Goal: Navigation & Orientation: Find specific page/section

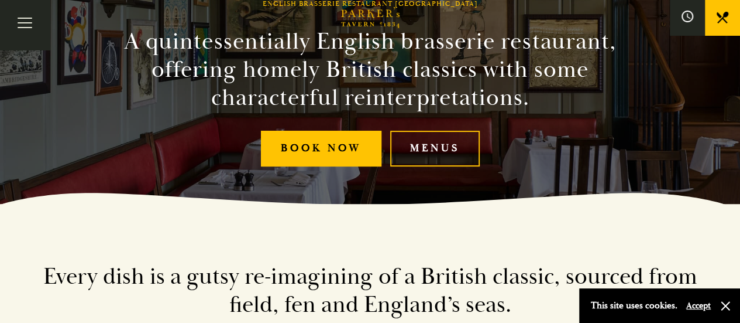
scroll to position [119, 0]
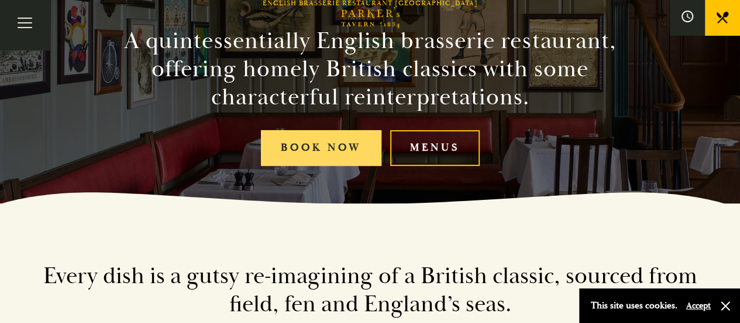
click at [329, 148] on link "Book Now" at bounding box center [321, 148] width 121 height 36
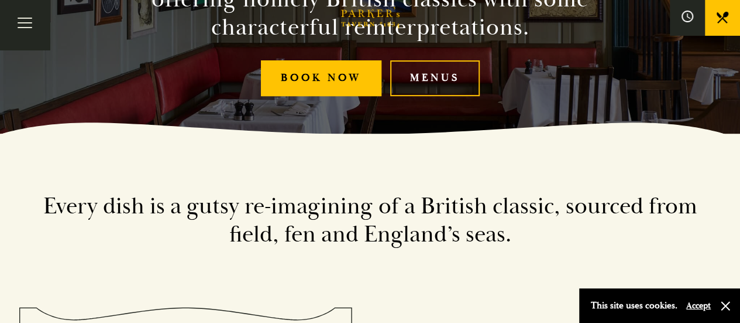
scroll to position [179, 0]
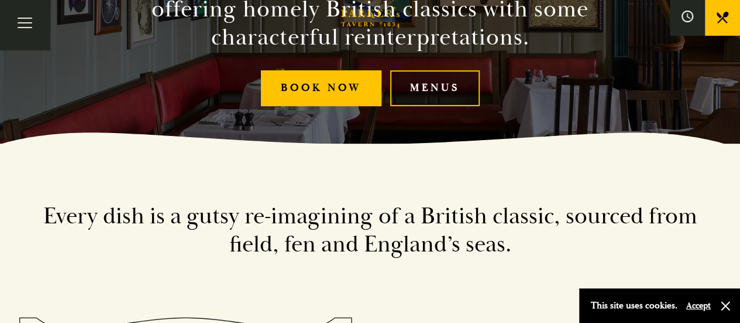
click at [423, 100] on link "Menus" at bounding box center [435, 88] width 90 height 36
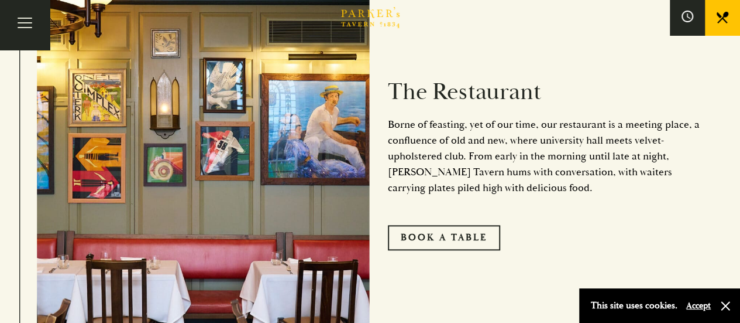
scroll to position [538, 0]
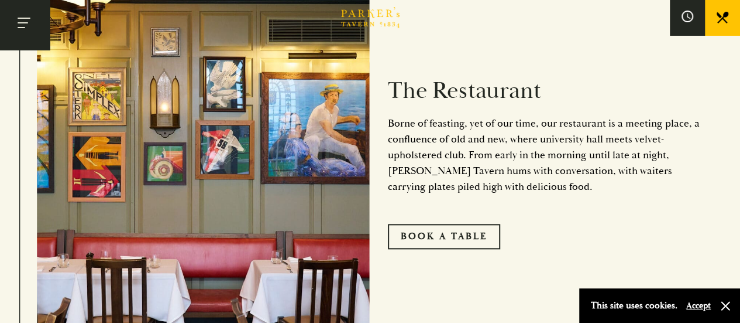
click at [25, 20] on button "Toggle navigation" at bounding box center [25, 25] width 50 height 50
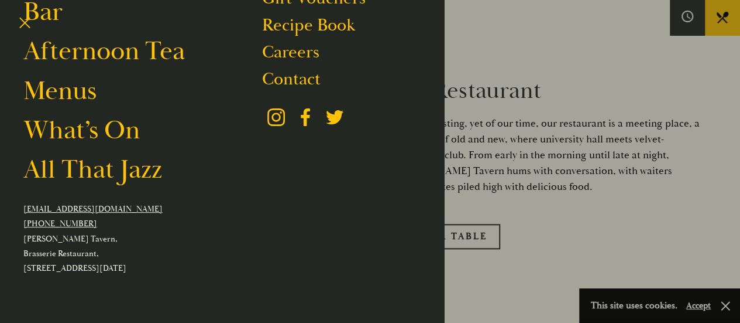
scroll to position [142, 0]
click at [94, 134] on link "What’s On" at bounding box center [81, 129] width 116 height 33
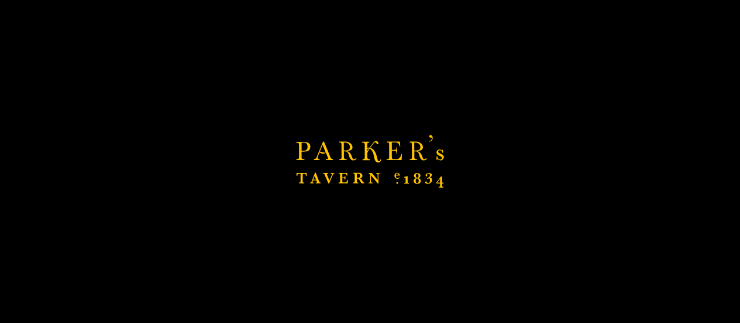
scroll to position [691, 0]
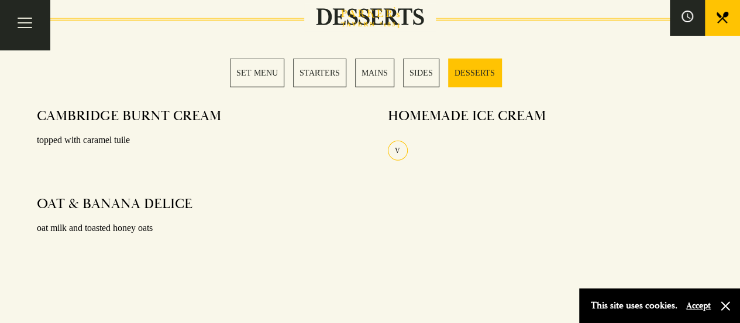
scroll to position [1567, 0]
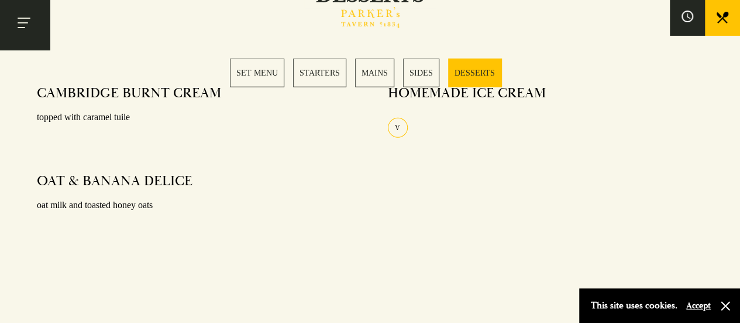
click at [21, 20] on button "Toggle navigation" at bounding box center [25, 25] width 50 height 50
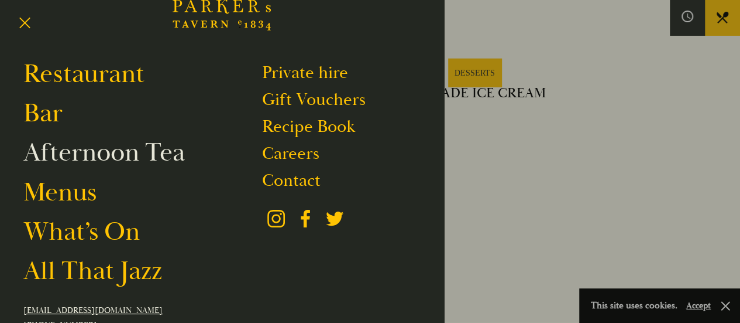
scroll to position [29, 0]
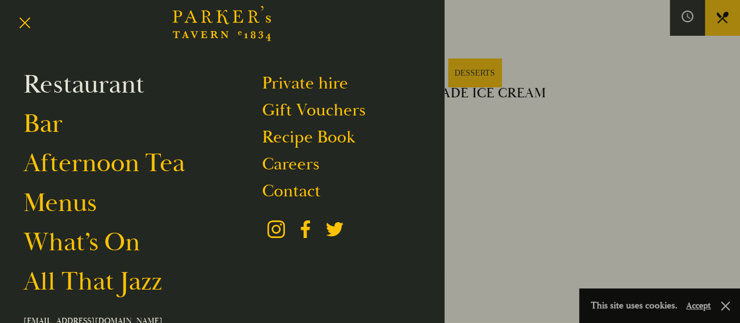
click at [88, 88] on link "Restaurant" at bounding box center [83, 84] width 121 height 33
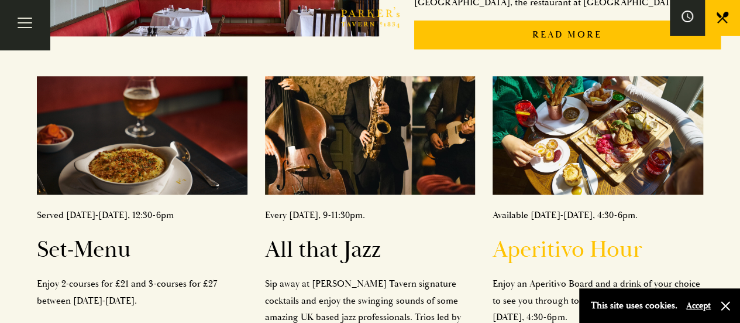
scroll to position [467, 0]
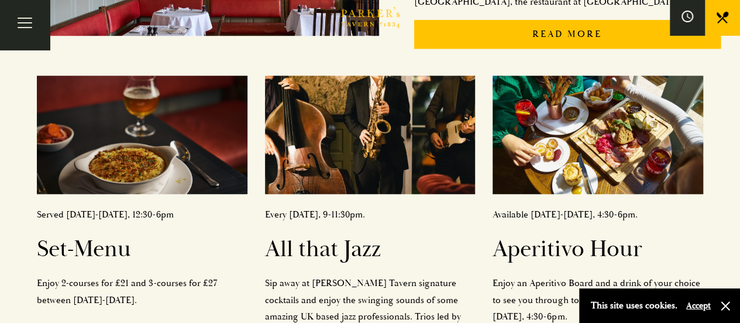
click at [701, 306] on button "Accept" at bounding box center [699, 305] width 25 height 11
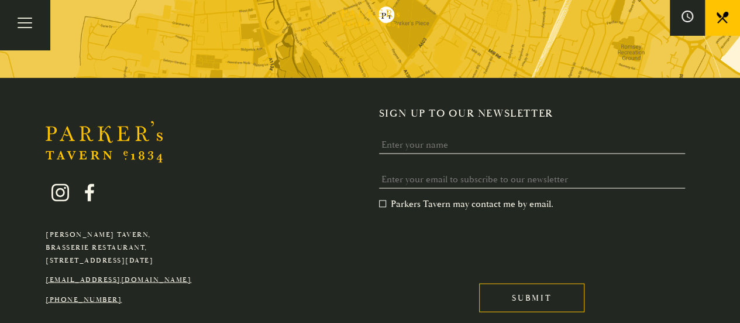
scroll to position [1004, 0]
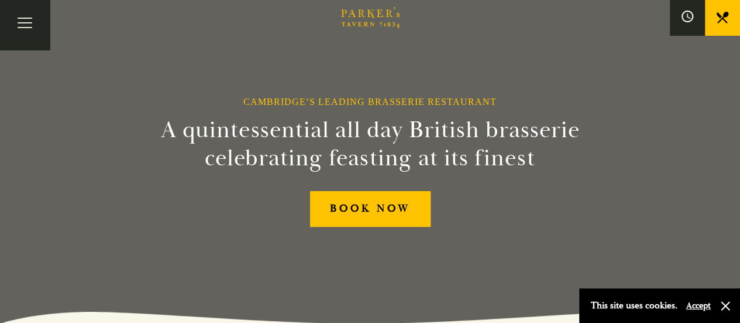
click at [698, 307] on button "Accept" at bounding box center [699, 305] width 25 height 11
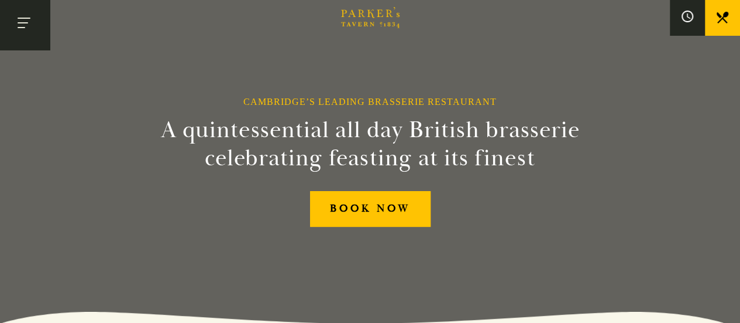
click at [40, 22] on button "Toggle navigation" at bounding box center [25, 25] width 50 height 50
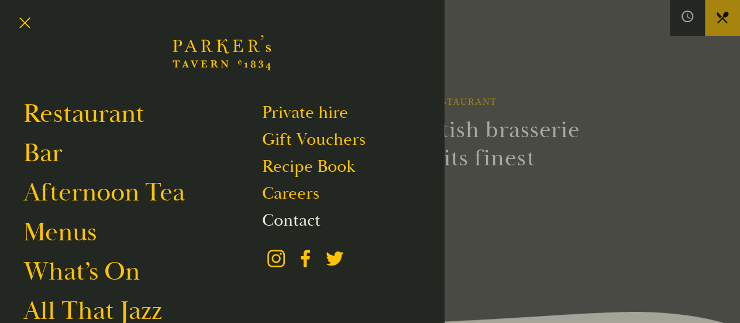
click at [282, 224] on link "Contact" at bounding box center [291, 220] width 59 height 22
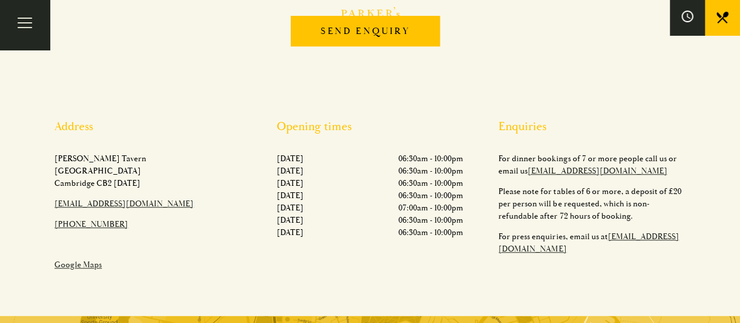
scroll to position [363, 0]
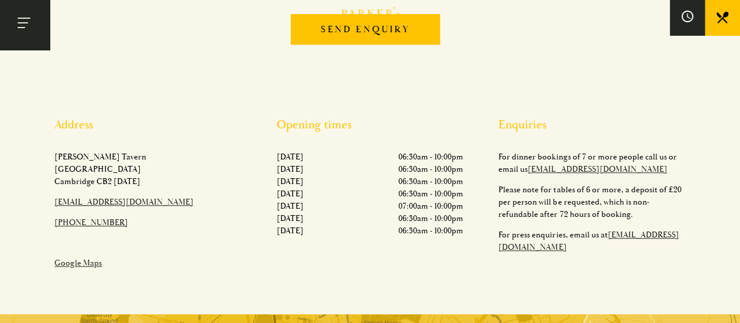
click at [28, 19] on button "Toggle navigation" at bounding box center [25, 25] width 50 height 50
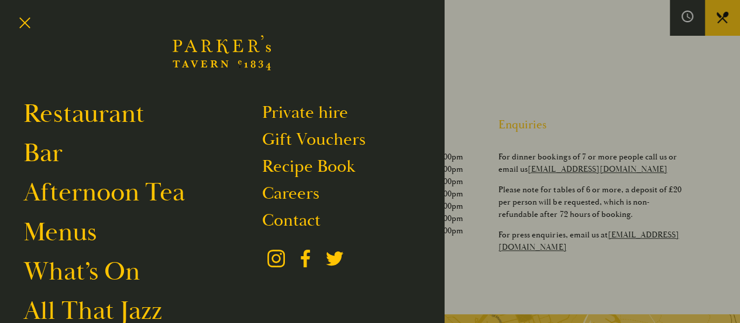
click at [215, 38] on icon "Brasserie Restaurant Cambridge | Parker's Tavern Cambridge Parker's Tavern is a…" at bounding box center [222, 53] width 98 height 70
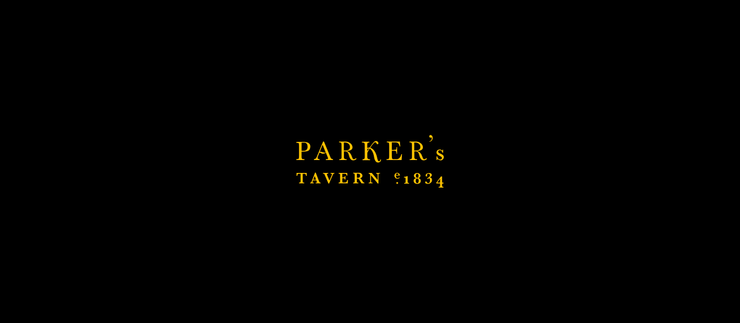
scroll to position [674, 0]
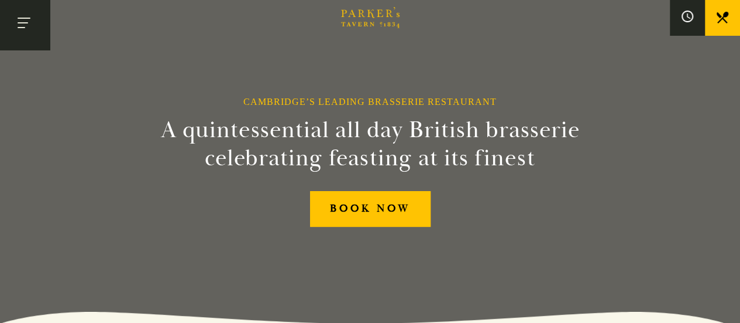
click at [42, 38] on button "Toggle navigation" at bounding box center [25, 25] width 50 height 50
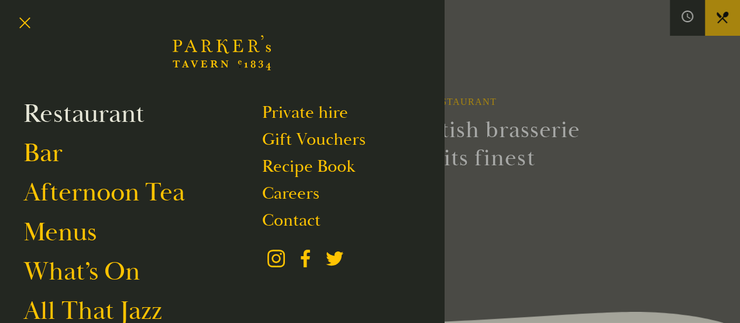
click at [102, 106] on link "Restaurant" at bounding box center [83, 113] width 121 height 33
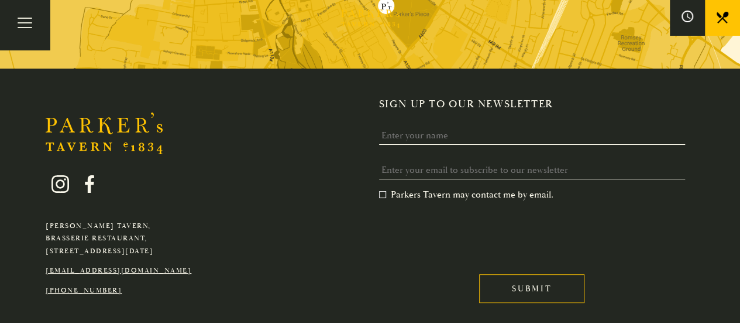
scroll to position [2234, 0]
